Goal: Task Accomplishment & Management: Manage account settings

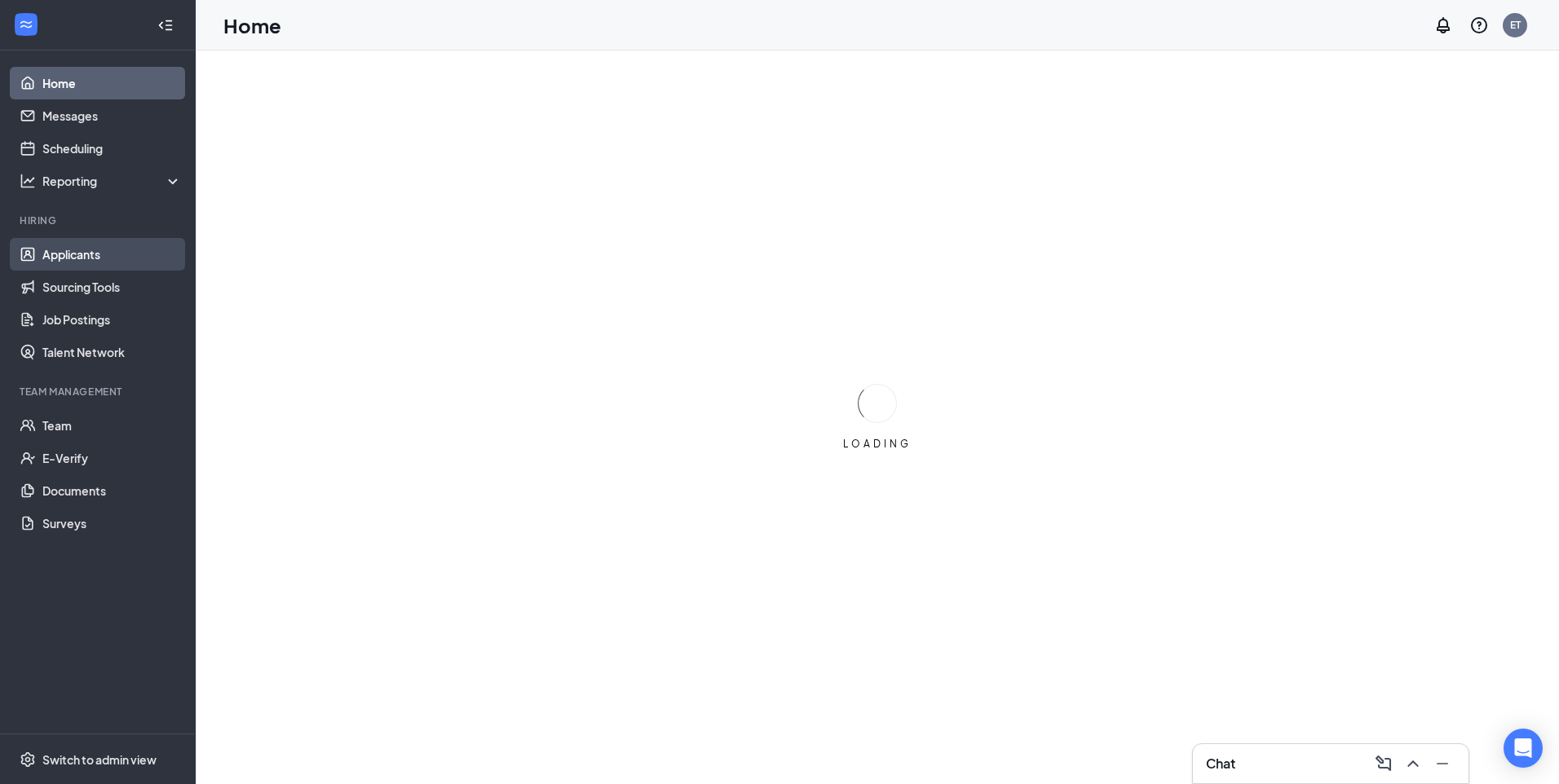
click at [94, 254] on link "Applicants" at bounding box center [112, 255] width 140 height 33
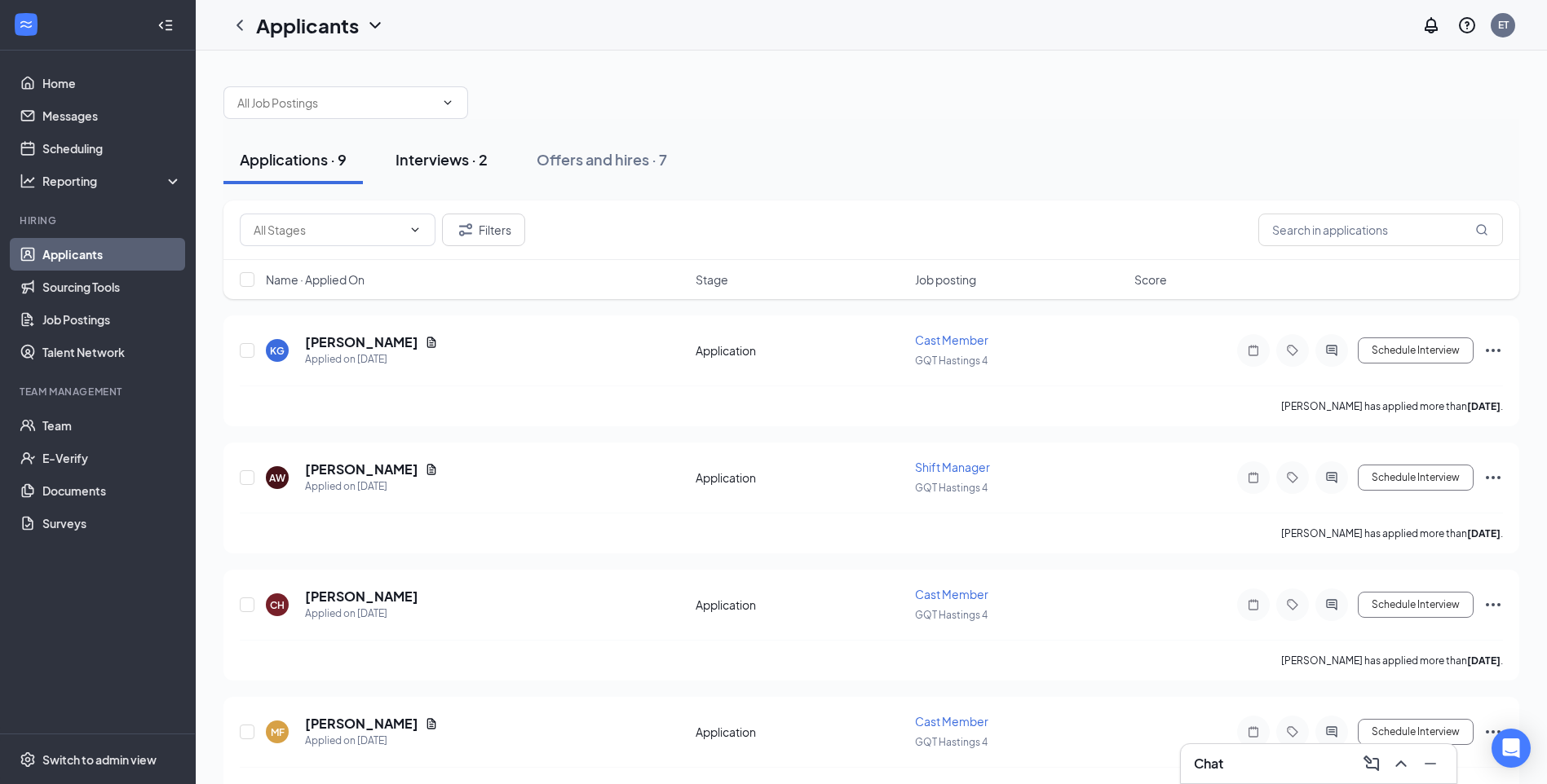
click at [456, 162] on div "Interviews · 2" at bounding box center [441, 159] width 92 height 20
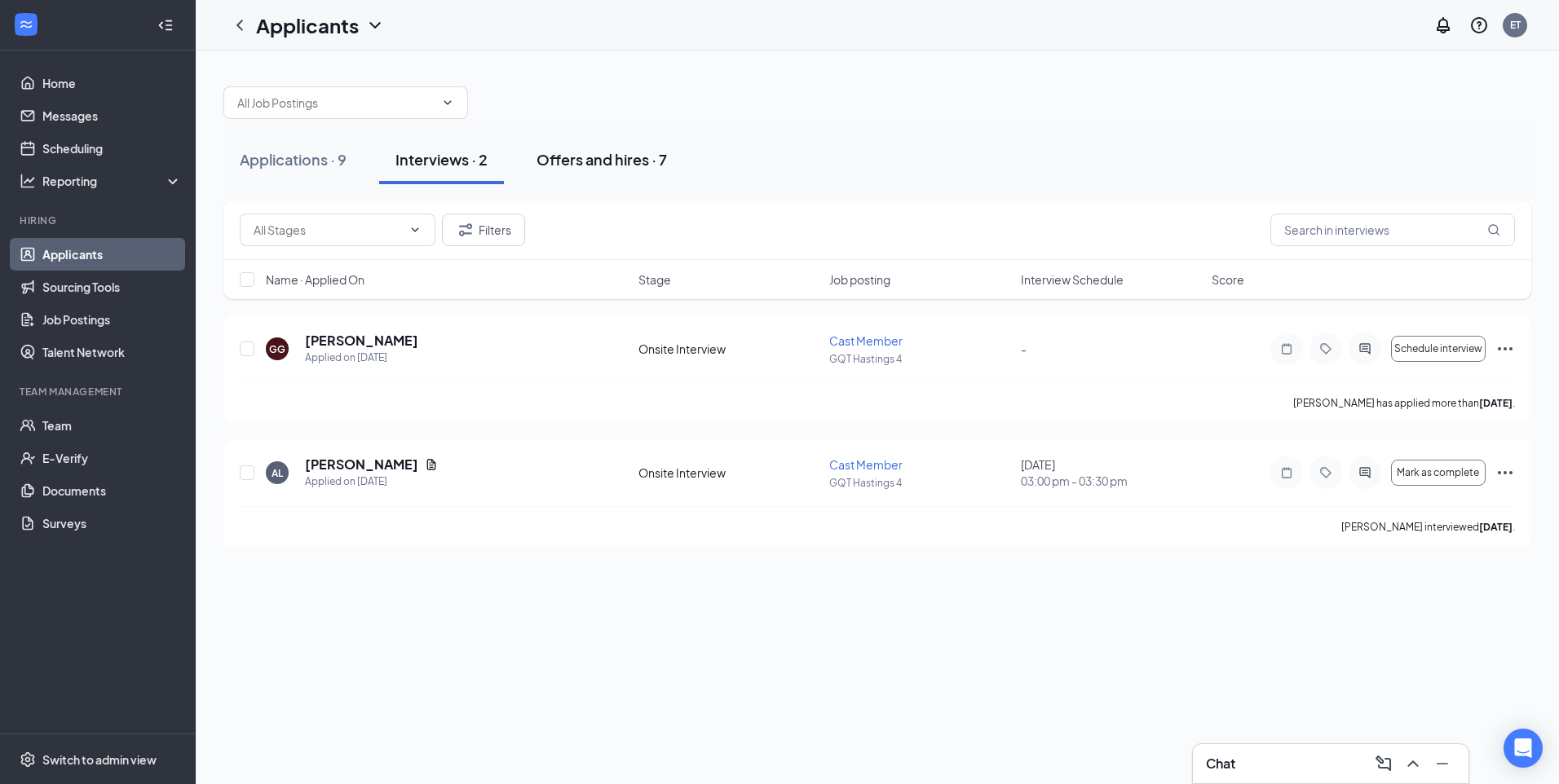
click at [589, 169] on button "Offers and hires · 7" at bounding box center [601, 159] width 163 height 49
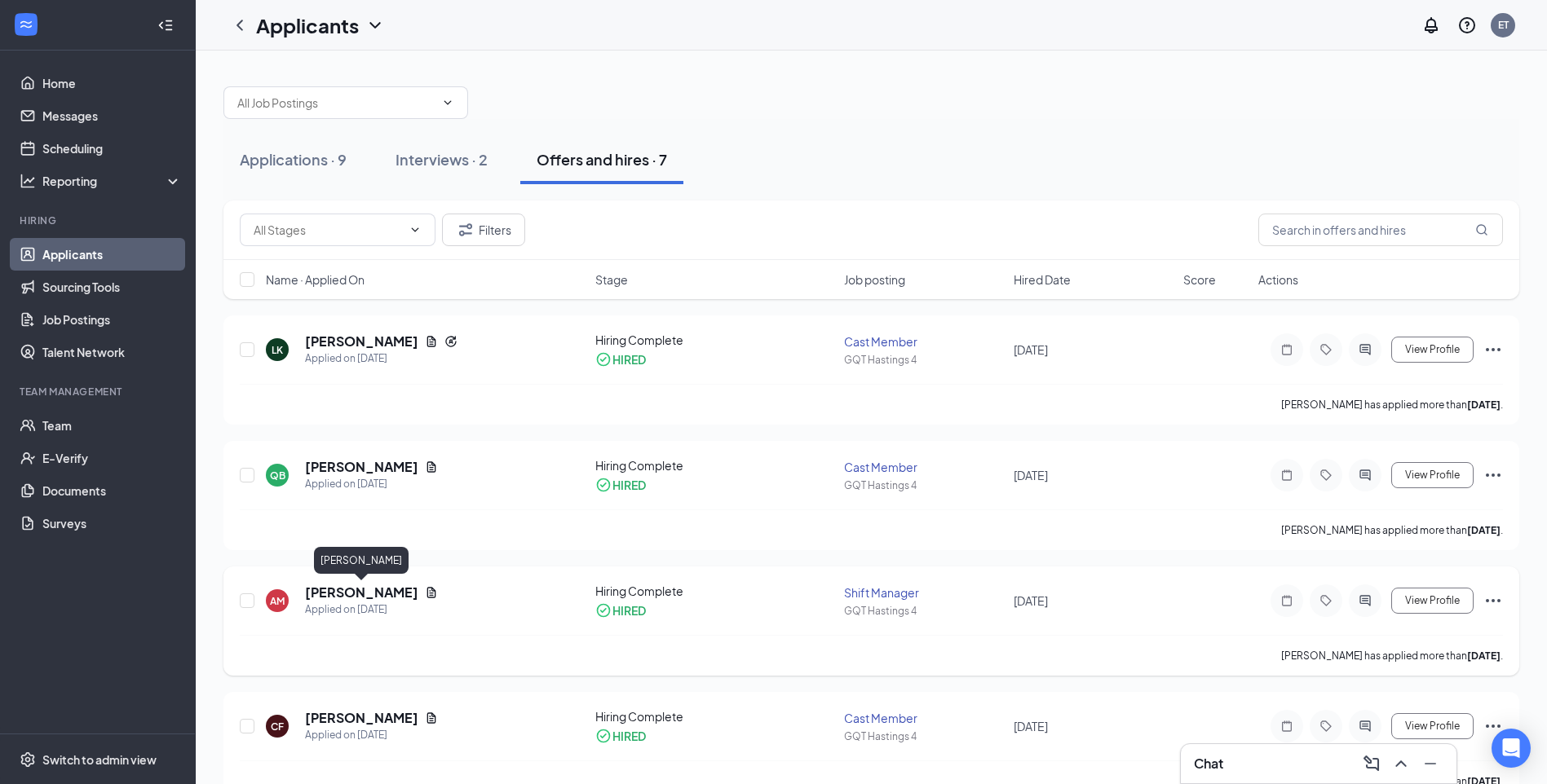
click at [348, 597] on h5 "[PERSON_NAME]" at bounding box center [362, 593] width 113 height 18
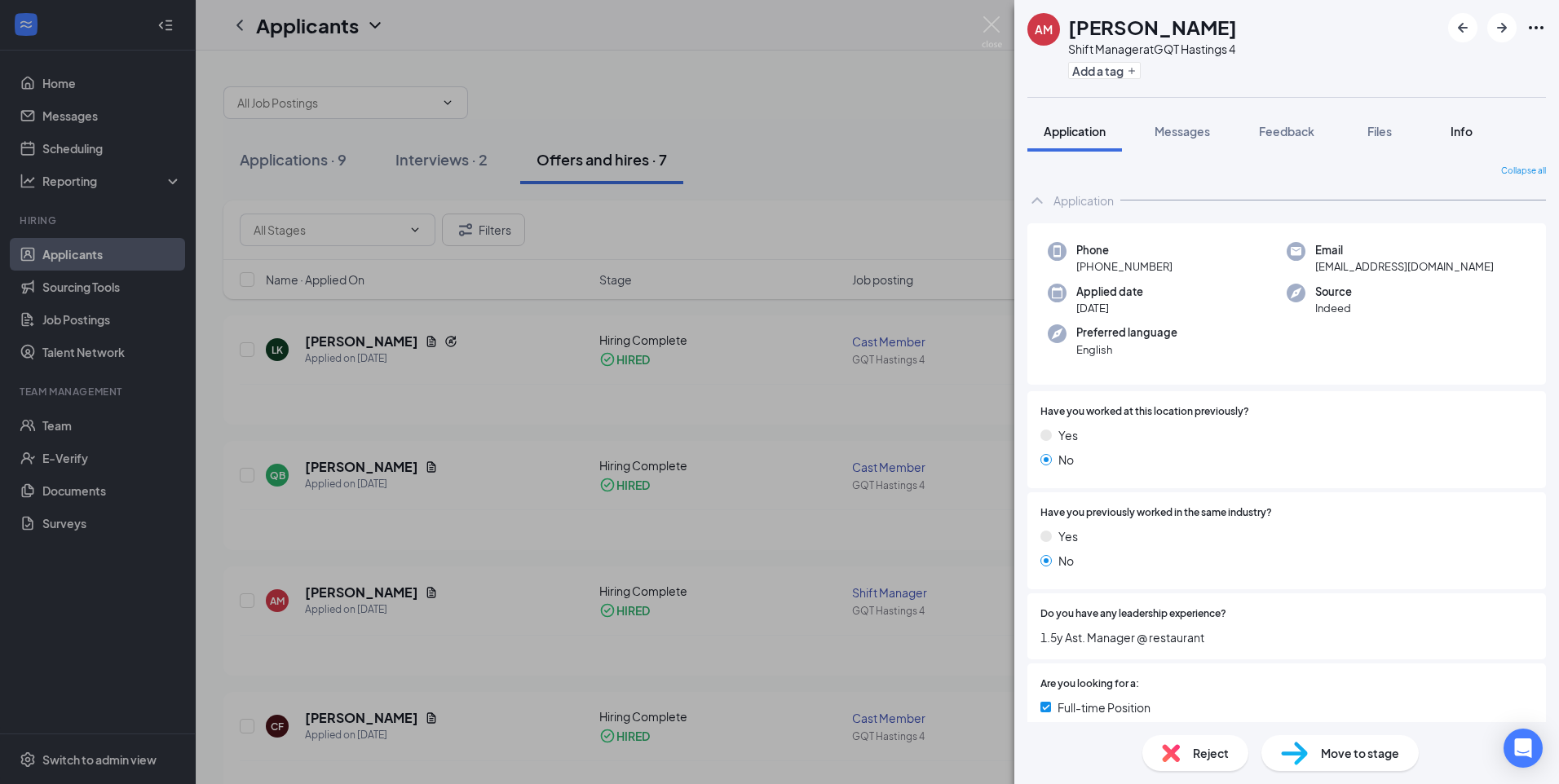
click at [1469, 128] on span "Info" at bounding box center [1461, 130] width 22 height 14
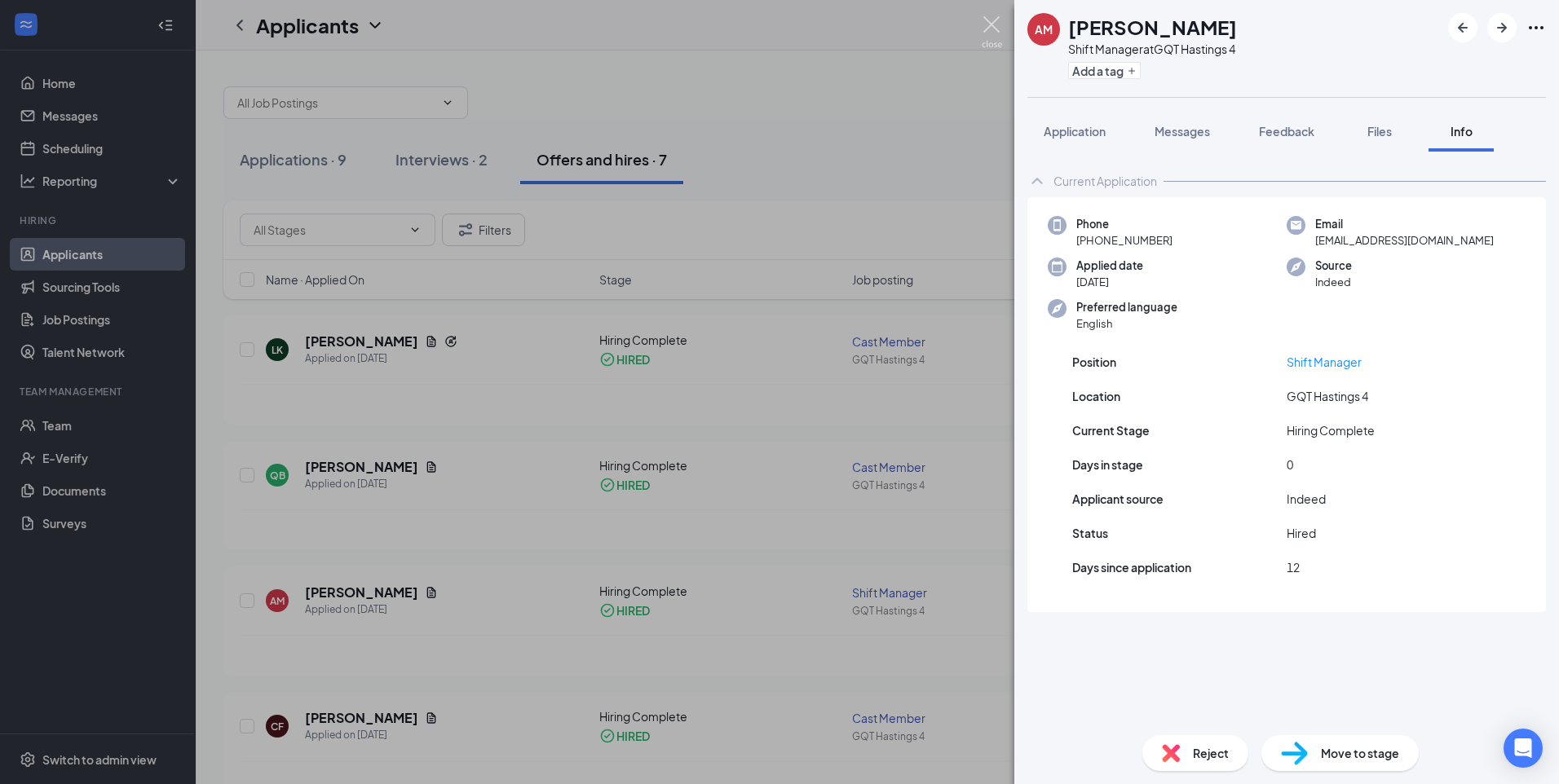
click at [985, 25] on img at bounding box center [991, 32] width 20 height 32
